Goal: Task Accomplishment & Management: Complete application form

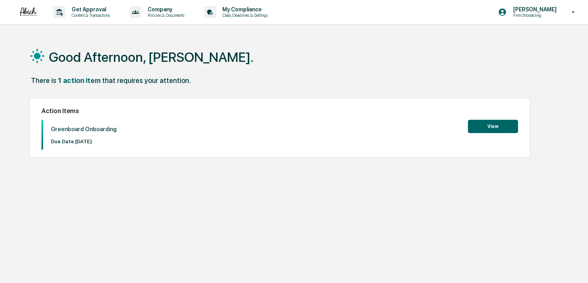
click at [493, 124] on button "View" at bounding box center [493, 126] width 50 height 13
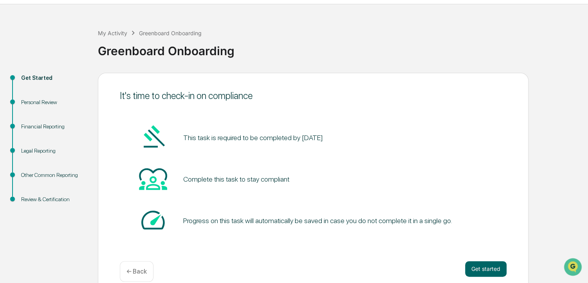
scroll to position [32, 0]
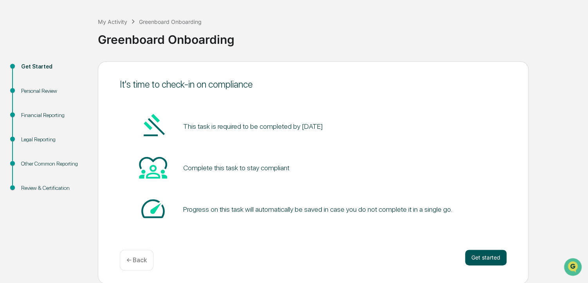
click at [484, 257] on button "Get started" at bounding box center [485, 258] width 41 height 16
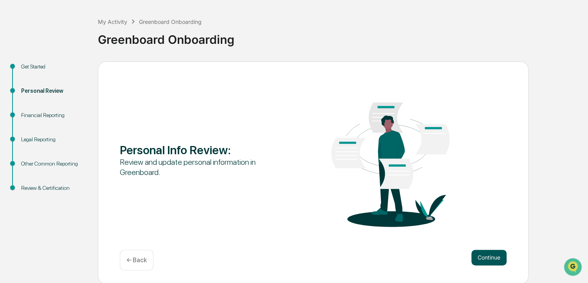
click at [479, 254] on button "Continue" at bounding box center [488, 258] width 35 height 16
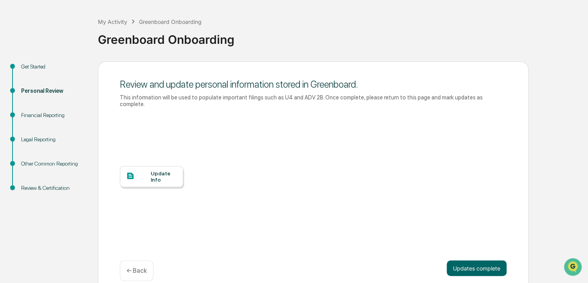
click at [166, 170] on div "Update Info" at bounding box center [164, 176] width 26 height 13
